Goal: Find specific page/section: Find specific page/section

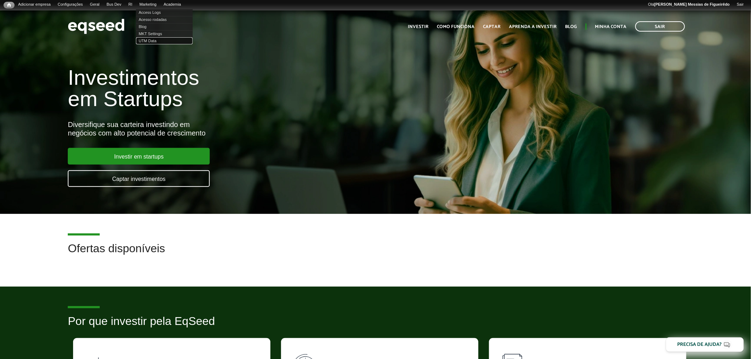
click at [154, 42] on link "UTM Data" at bounding box center [164, 40] width 57 height 7
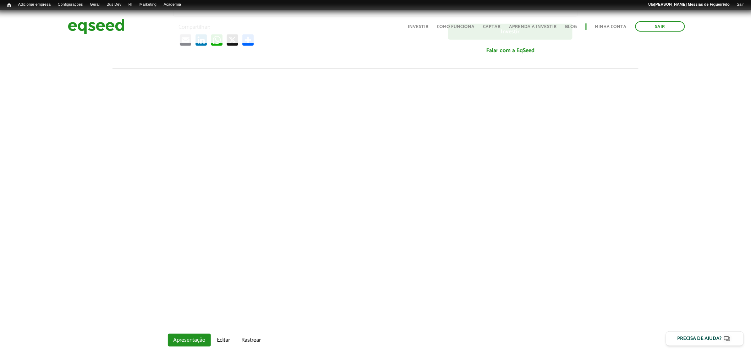
scroll to position [197, 0]
click at [221, 340] on link "Editar" at bounding box center [224, 342] width 24 height 13
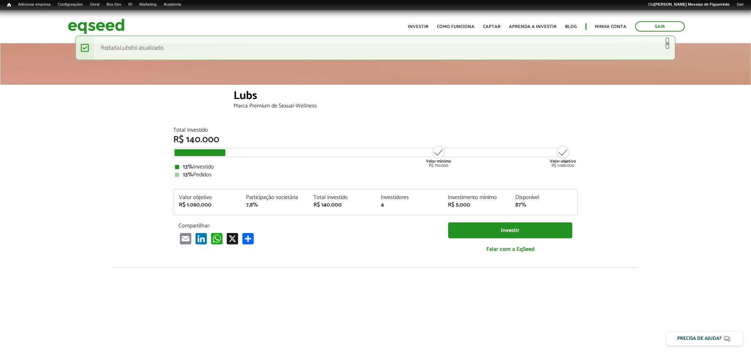
click at [666, 44] on link "×" at bounding box center [668, 43] width 4 height 7
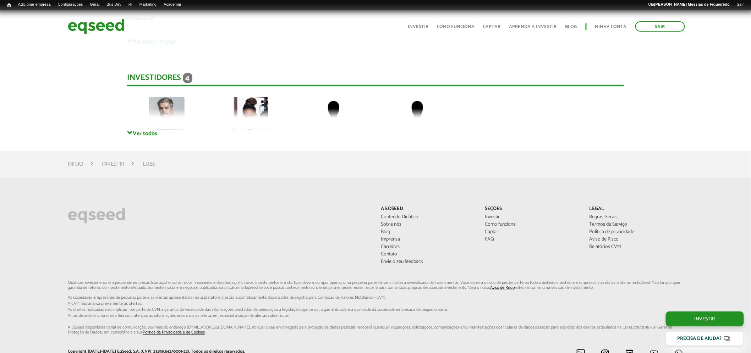
scroll to position [1196, 0]
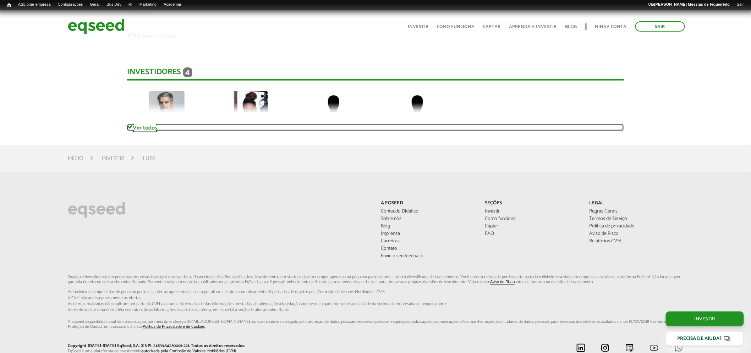
click at [147, 125] on link "Ver todos" at bounding box center [375, 127] width 497 height 7
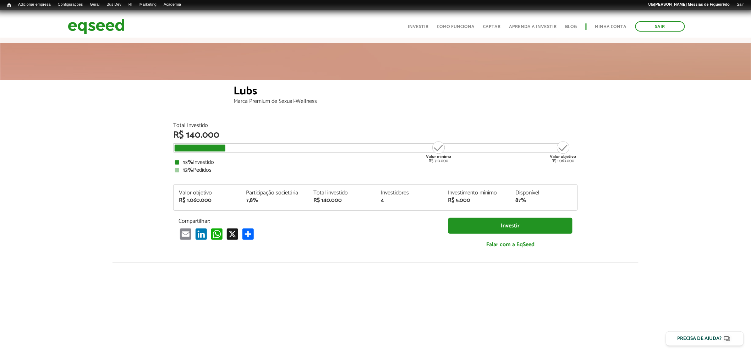
scroll to position [0, 0]
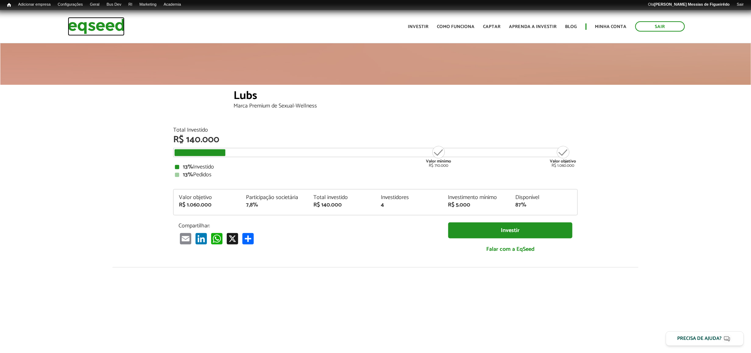
click at [98, 26] on img at bounding box center [96, 26] width 57 height 19
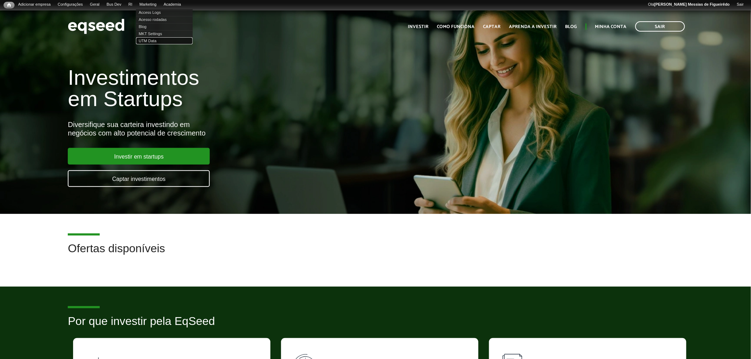
click at [155, 40] on link "UTM Data" at bounding box center [164, 40] width 57 height 7
